Goal: Obtain resource: Download file/media

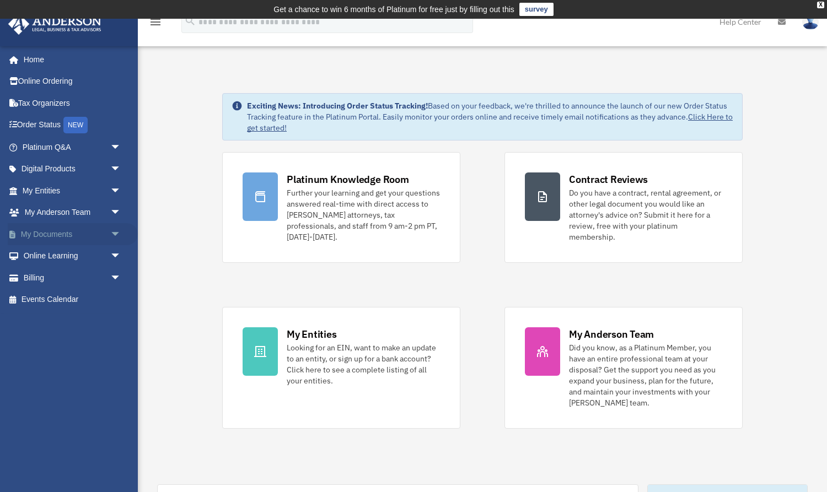
click at [115, 227] on span "arrow_drop_down" at bounding box center [121, 234] width 22 height 23
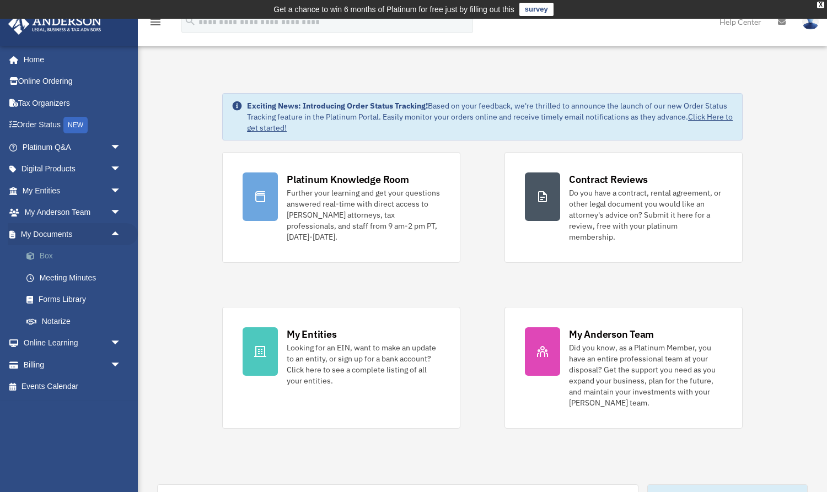
click at [48, 253] on link "Box" at bounding box center [76, 256] width 122 height 22
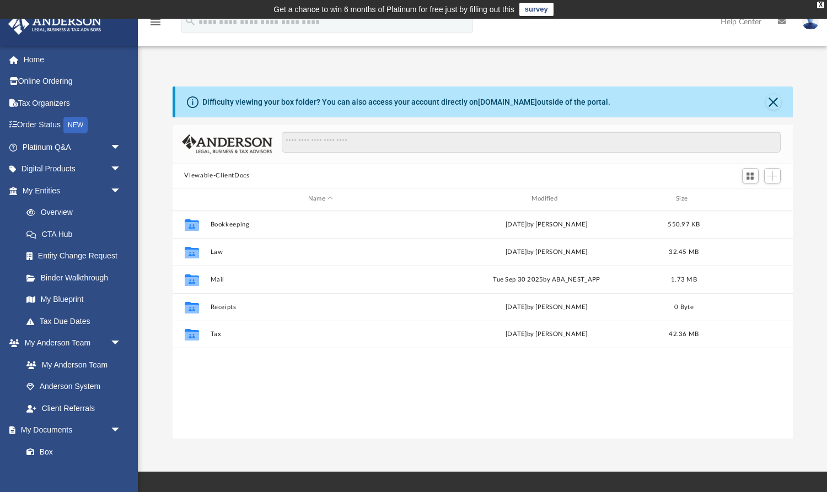
scroll to position [250, 621]
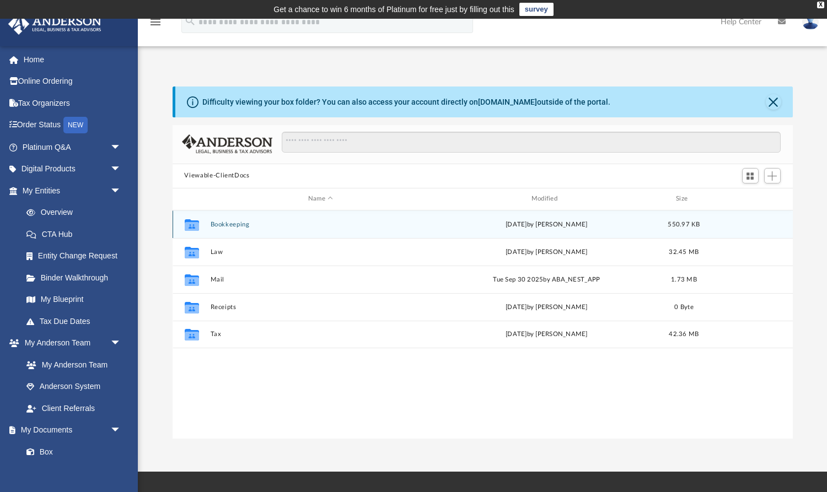
click at [233, 220] on div "Collaborated Folder Bookkeeping [DATE] by [PERSON_NAME] 550.97 KB" at bounding box center [483, 225] width 620 height 28
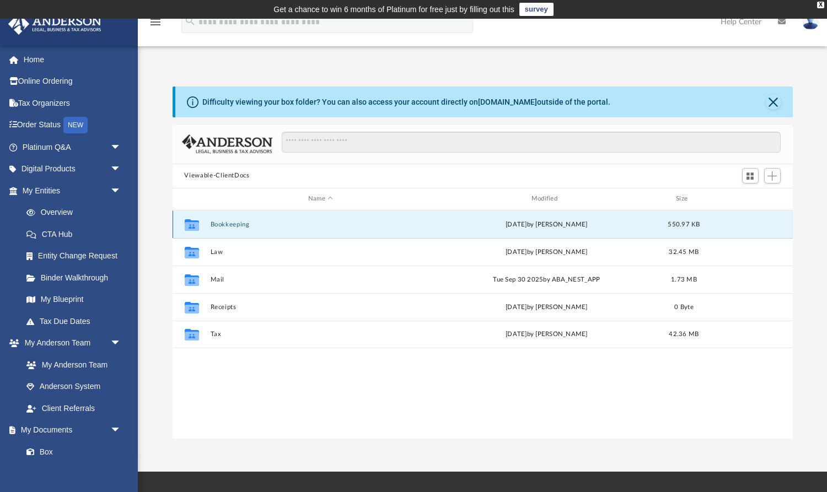
click at [232, 222] on button "Bookkeeping" at bounding box center [320, 224] width 221 height 7
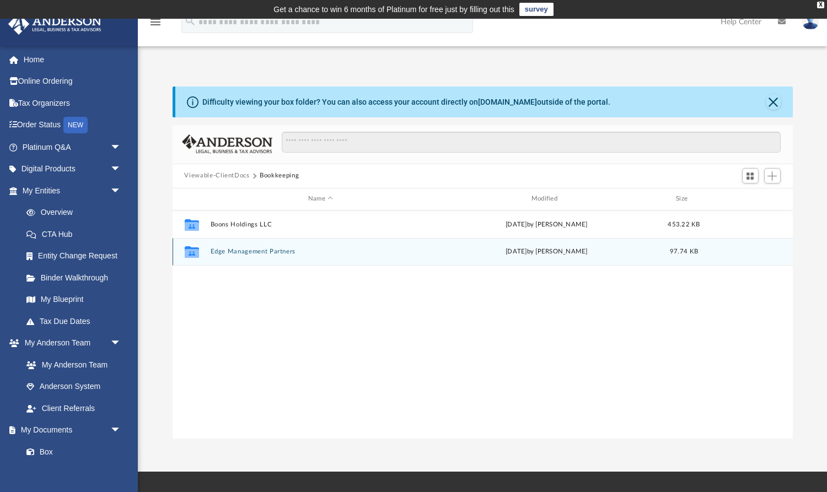
click at [233, 250] on button "Edge Management Partners" at bounding box center [320, 251] width 221 height 7
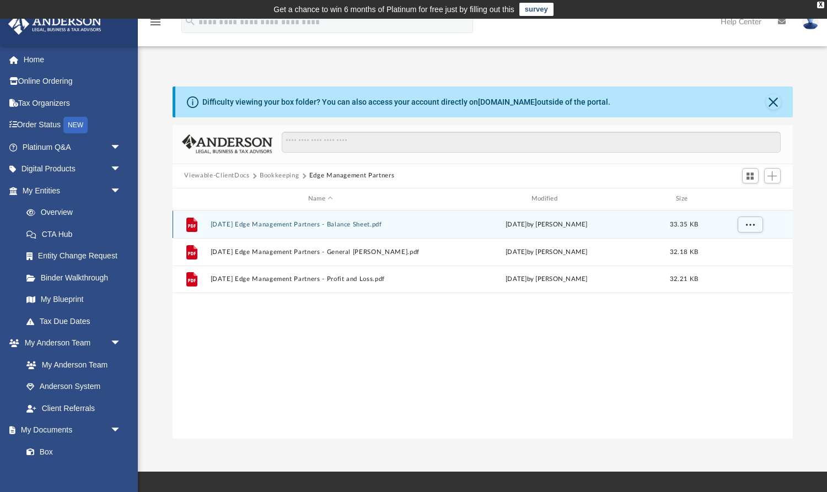
click at [243, 224] on button "[DATE] Edge Management Partners - Balance Sheet.pdf" at bounding box center [320, 224] width 221 height 7
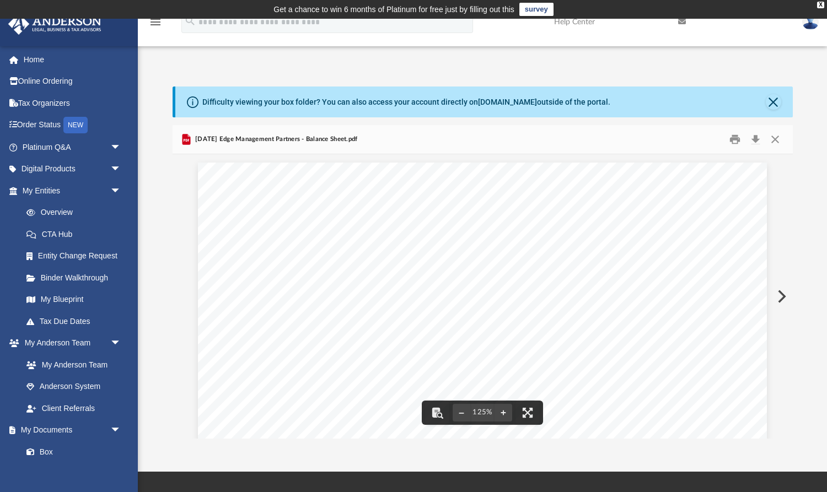
scroll to position [0, 0]
click at [778, 138] on button "Close" at bounding box center [775, 139] width 20 height 17
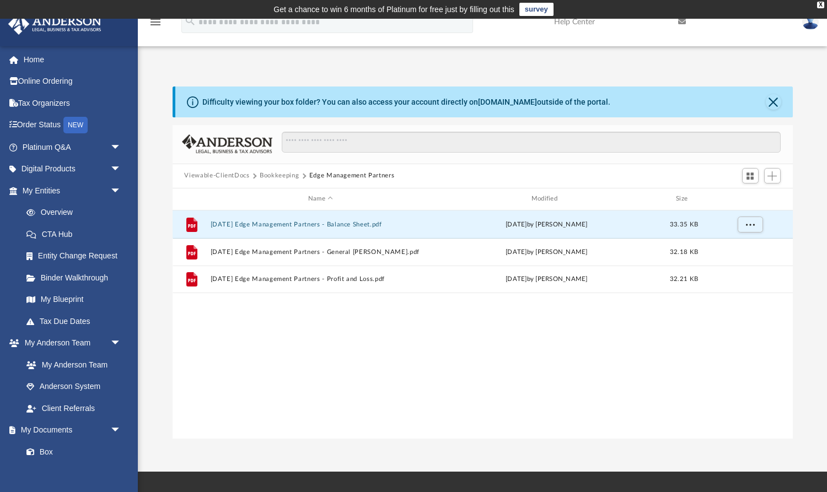
click at [280, 175] on button "Bookkeeping" at bounding box center [279, 176] width 39 height 10
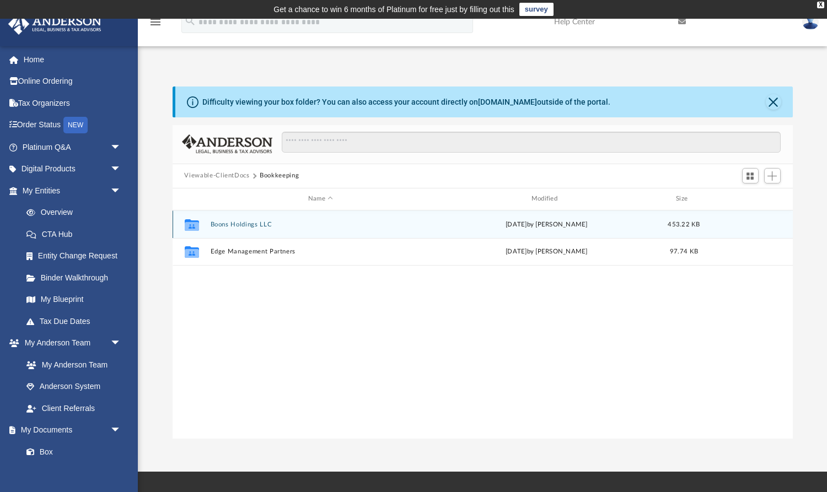
click at [248, 224] on button "Boons Holdings LLC" at bounding box center [320, 224] width 221 height 7
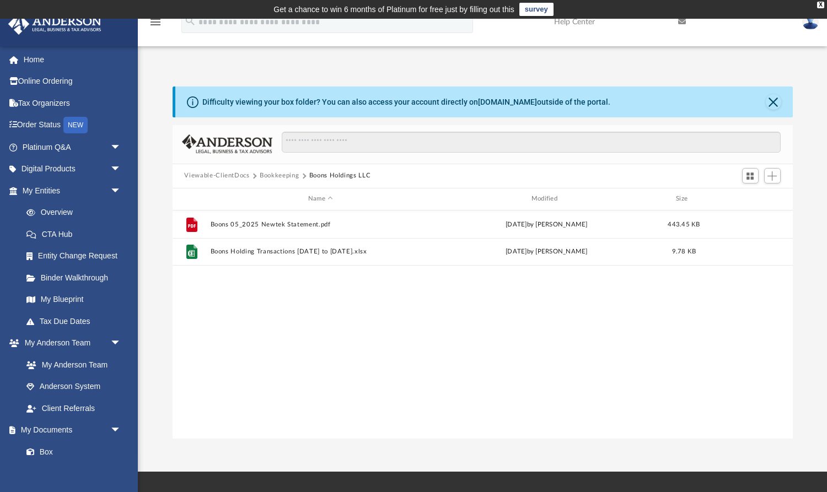
click at [446, 296] on div "File Boons 05_2025 Newtek Statement.pdf [DATE] by [PERSON_NAME] 443.45 KB File …" at bounding box center [483, 325] width 620 height 229
click at [768, 178] on span "Add" at bounding box center [772, 175] width 9 height 9
click at [757, 196] on li "Upload" at bounding box center [756, 198] width 35 height 12
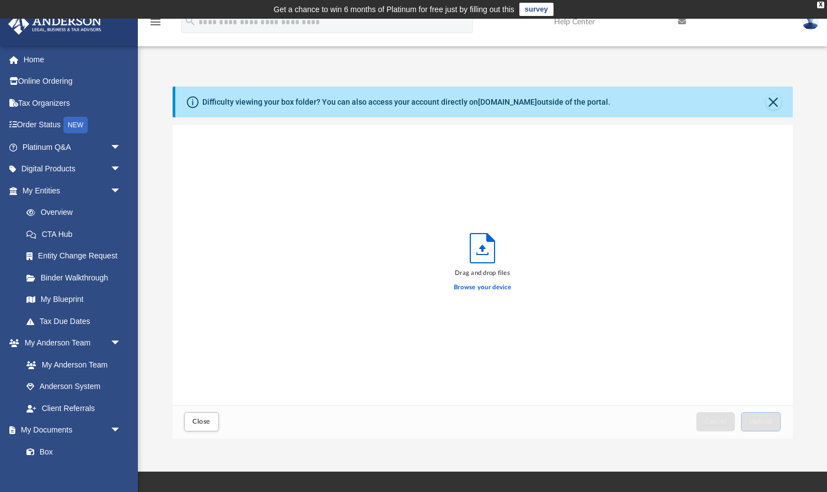
scroll to position [280, 621]
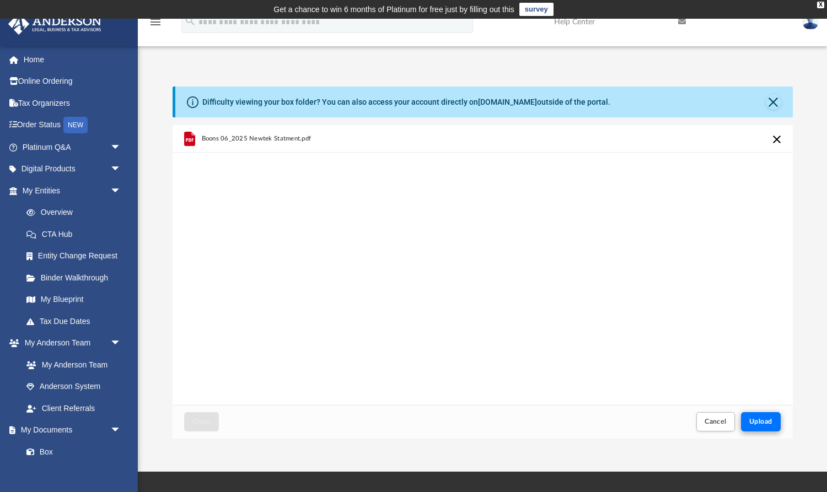
click at [759, 422] on span "Upload" at bounding box center [760, 422] width 23 height 7
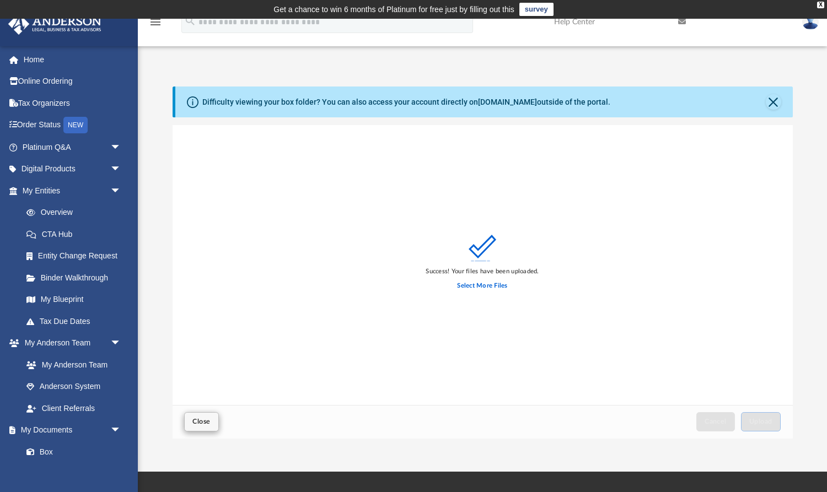
click at [199, 422] on span "Close" at bounding box center [201, 422] width 18 height 7
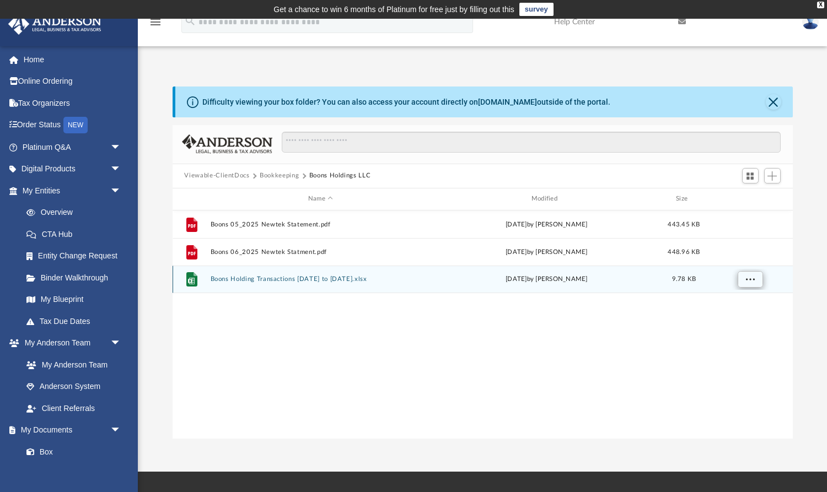
click at [749, 282] on span "More options" at bounding box center [750, 279] width 9 height 6
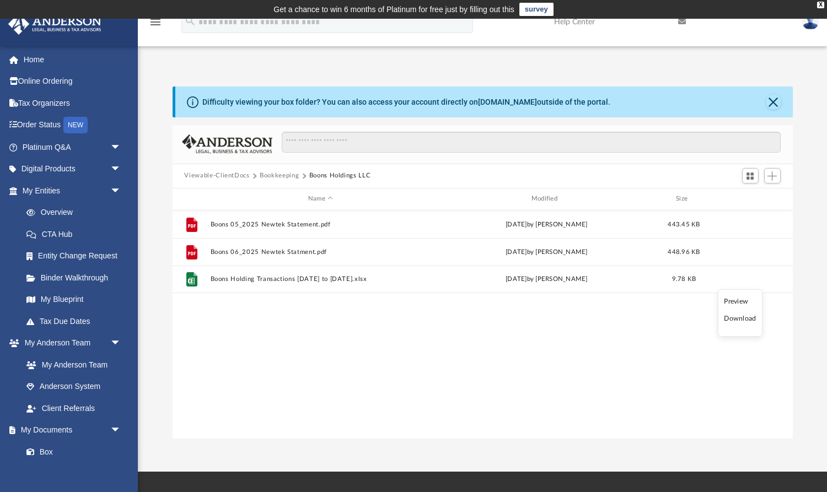
click at [537, 427] on div "File Boons 05_2025 Newtek Statement.pdf [DATE] by [PERSON_NAME] 443.45 KB File …" at bounding box center [483, 325] width 620 height 229
